Goal: Task Accomplishment & Management: Use online tool/utility

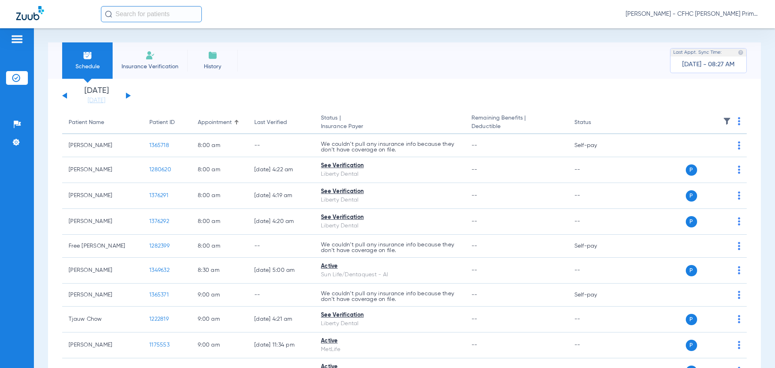
drag, startPoint x: 153, startPoint y: 63, endPoint x: 397, endPoint y: 60, distance: 244.0
click at [153, 63] on span "Insurance Verification" at bounding box center [150, 67] width 63 height 8
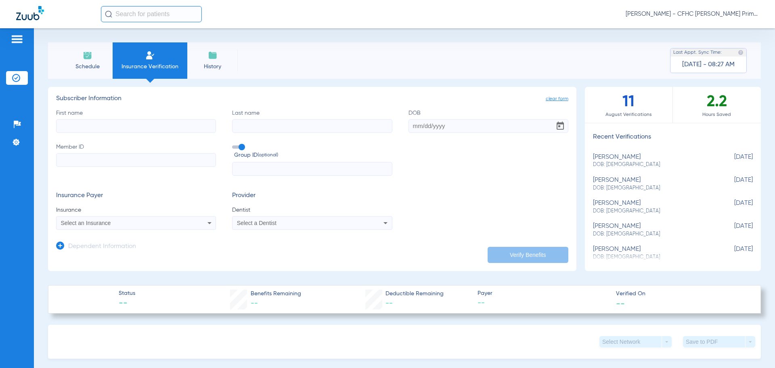
click at [115, 127] on input "First name" at bounding box center [136, 126] width 160 height 14
click at [95, 161] on input "Member ID" at bounding box center [136, 160] width 160 height 14
paste input "927691496"
type input "927691496"
click at [124, 130] on input "First name Required" at bounding box center [136, 126] width 160 height 14
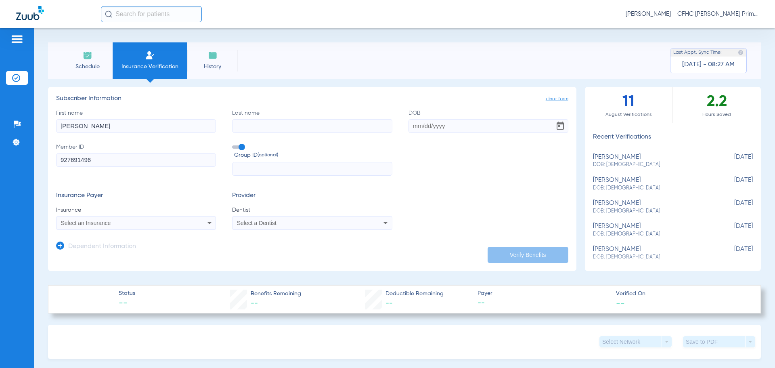
type input "[PERSON_NAME]"
click at [263, 126] on input "Last name" at bounding box center [312, 126] width 160 height 14
type input "[PERSON_NAME]"
click at [410, 126] on input "DOB" at bounding box center [489, 126] width 160 height 14
type input "[DATE]"
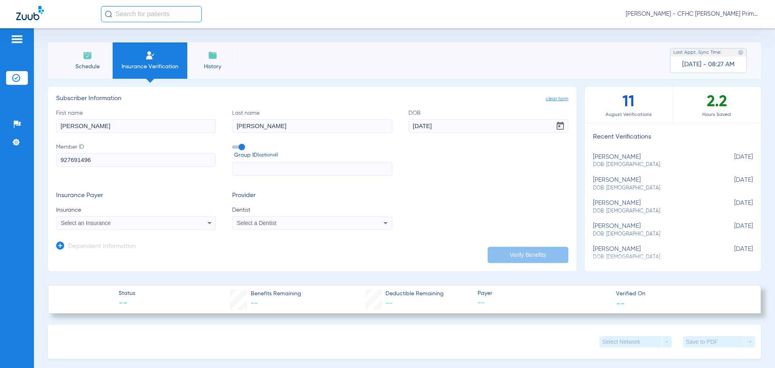
click at [242, 148] on span at bounding box center [238, 146] width 12 height 3
click at [234, 144] on input "Group ID (optional)" at bounding box center [234, 144] width 0 height 0
click at [193, 161] on input "927691496" at bounding box center [136, 160] width 160 height 14
click at [193, 223] on div "Select an Insurance" at bounding box center [136, 223] width 159 height 10
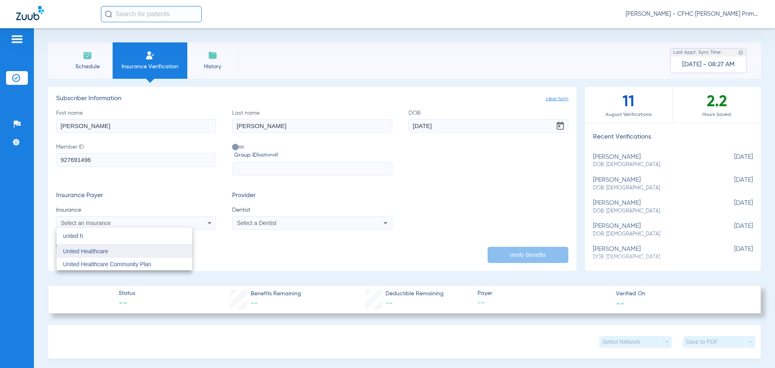
type input "united h"
click at [155, 256] on mat-option "United Healthcare" at bounding box center [125, 251] width 136 height 13
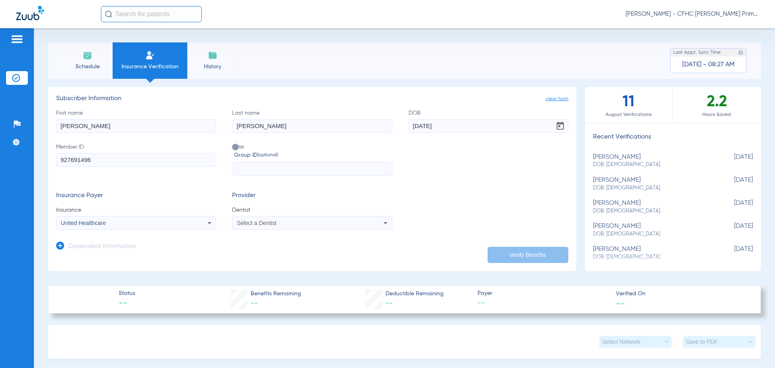
click at [258, 221] on span "Select a Dentist" at bounding box center [257, 223] width 40 height 6
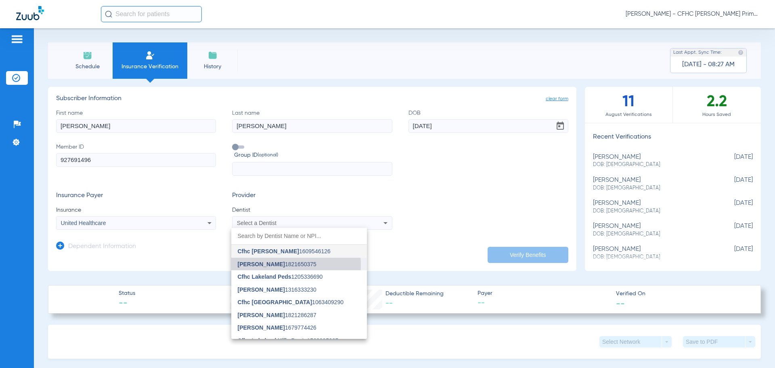
click at [262, 265] on span "[PERSON_NAME]" at bounding box center [261, 264] width 47 height 6
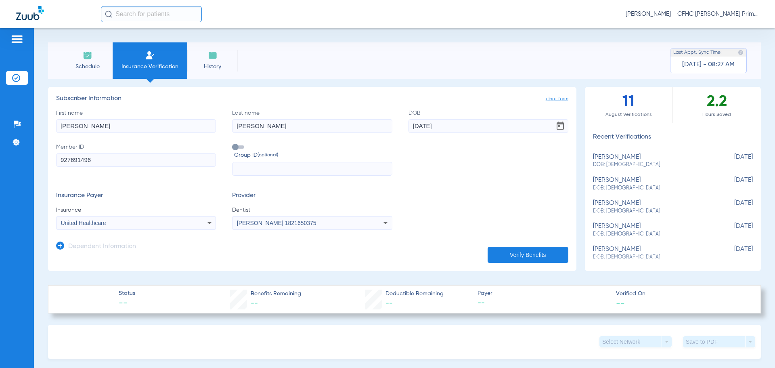
click at [521, 255] on button "Verify Benefits" at bounding box center [528, 255] width 81 height 16
type input "[PERSON_NAME]"
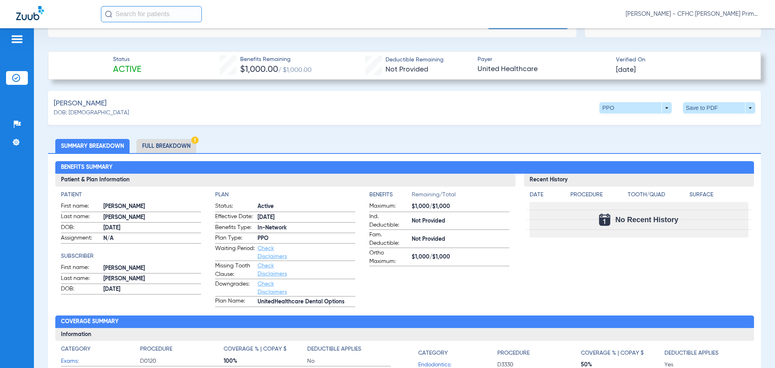
scroll to position [242, 0]
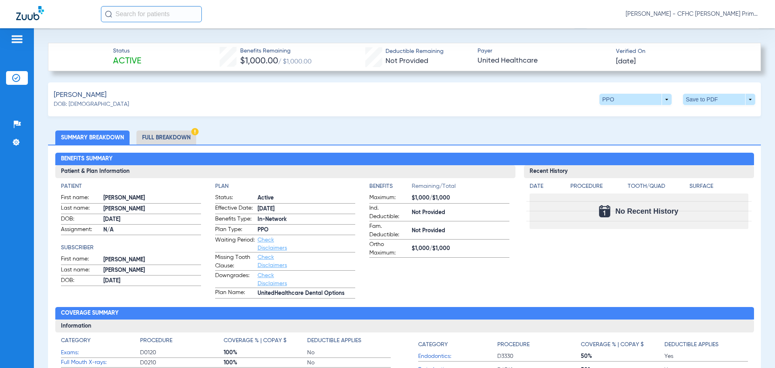
click at [174, 133] on li "Full Breakdown" at bounding box center [167, 137] width 60 height 14
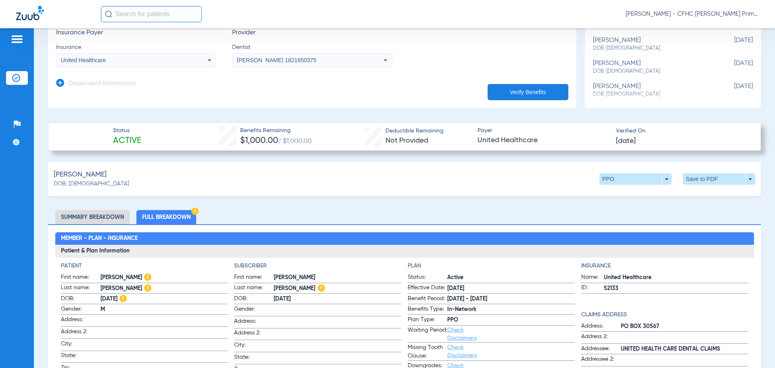
scroll to position [121, 0]
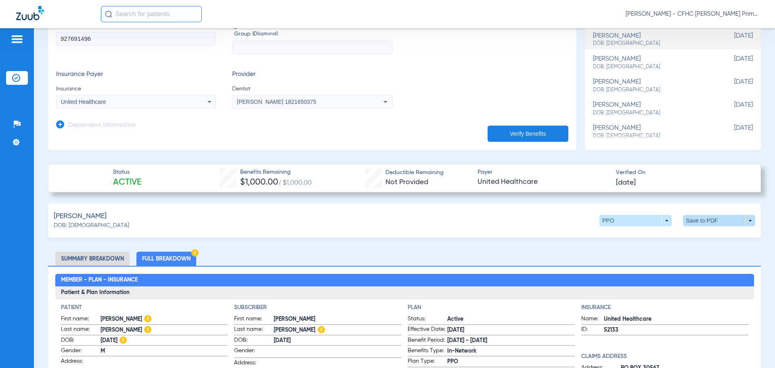
click at [689, 218] on span at bounding box center [719, 220] width 72 height 11
click at [656, 234] on span "Save to PDF" at bounding box center [653, 236] width 32 height 6
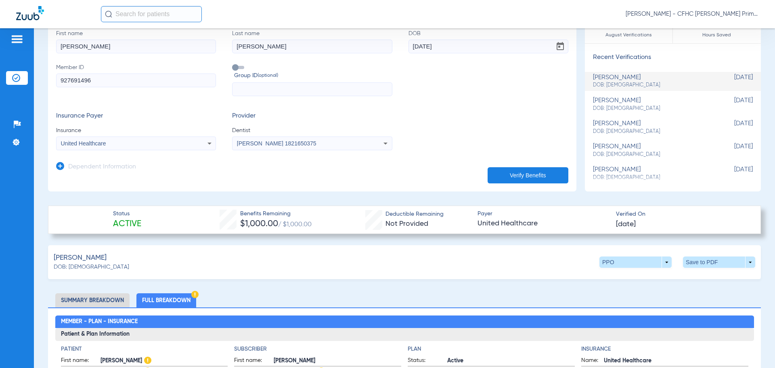
scroll to position [0, 0]
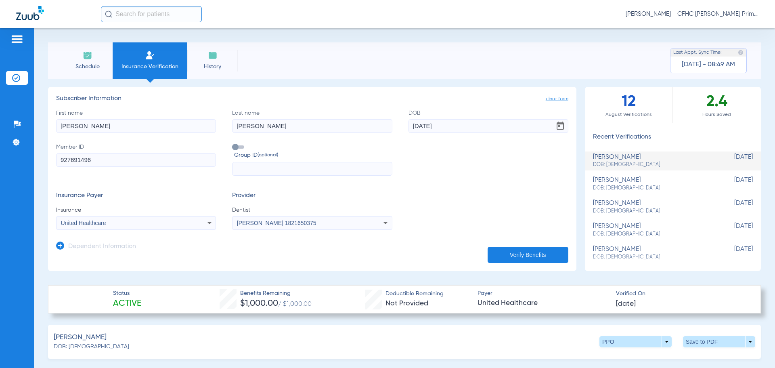
click at [75, 63] on span "Schedule" at bounding box center [87, 67] width 38 height 8
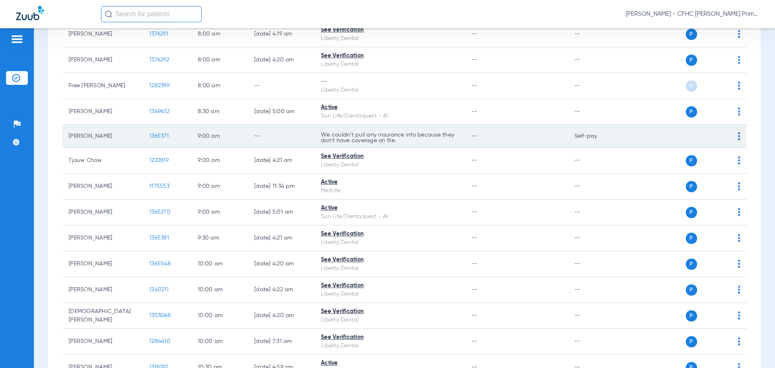
scroll to position [121, 0]
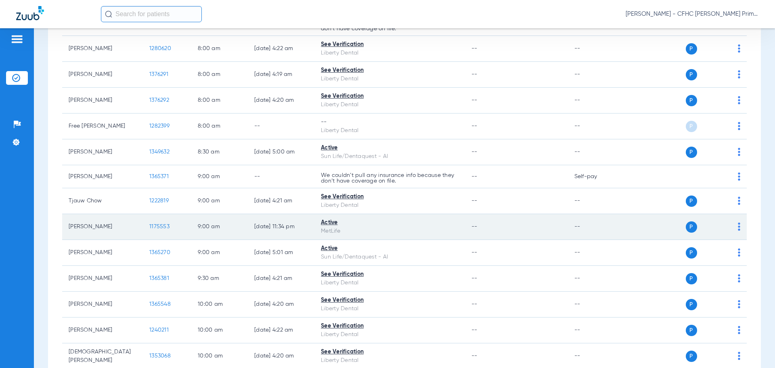
click at [160, 225] on span "1175553" at bounding box center [159, 227] width 20 height 6
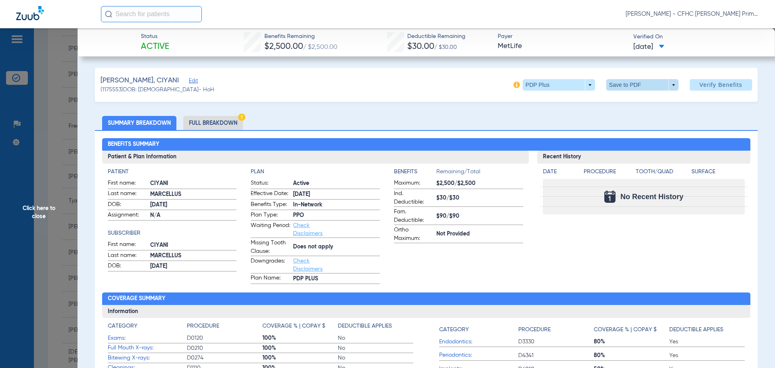
click at [643, 85] on span at bounding box center [642, 84] width 19 height 19
click at [637, 99] on span "Save to PDF" at bounding box center [640, 101] width 32 height 6
click at [39, 212] on span "Click here to close" at bounding box center [39, 212] width 78 height 368
